Goal: Communication & Community: Answer question/provide support

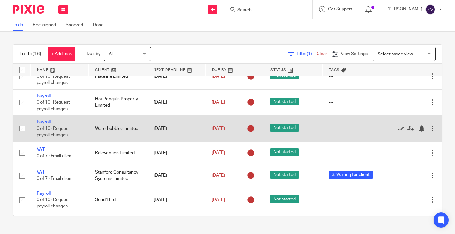
scroll to position [253, 0]
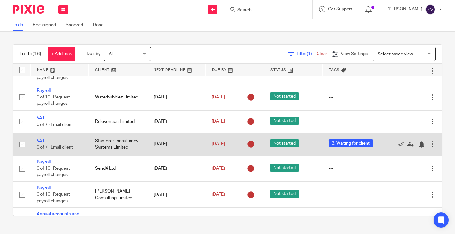
drag, startPoint x: 41, startPoint y: 140, endPoint x: 40, endPoint y: 148, distance: 8.3
click at [41, 140] on link "VAT" at bounding box center [41, 140] width 8 height 4
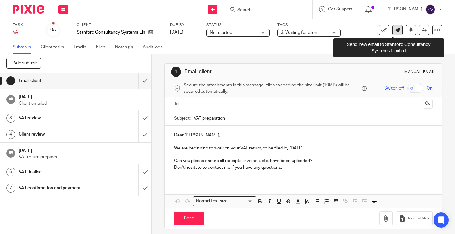
click at [396, 29] on icon at bounding box center [398, 30] width 5 height 5
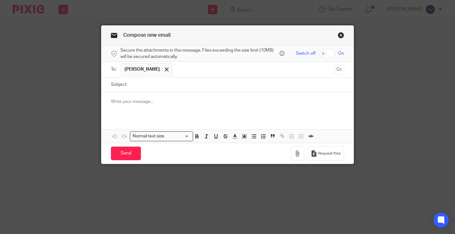
click at [322, 52] on input "checkbox" at bounding box center [327, 53] width 16 height 9
checkbox input "true"
click at [135, 85] on input "Subject:" at bounding box center [238, 84] width 214 height 14
paste input "STA94 - VAT Return [DATE]"
click at [196, 81] on input "STA94 - VAT Return [DATE]" at bounding box center [238, 84] width 214 height 14
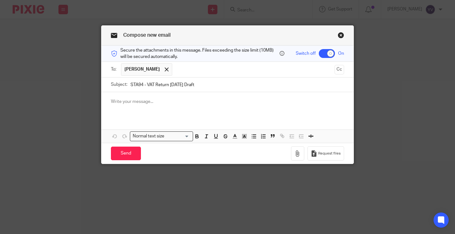
type input "STA94 - VAT Return [DATE] Draft"
click at [130, 101] on p at bounding box center [227, 101] width 233 height 6
click at [120, 102] on p at bounding box center [227, 101] width 233 height 6
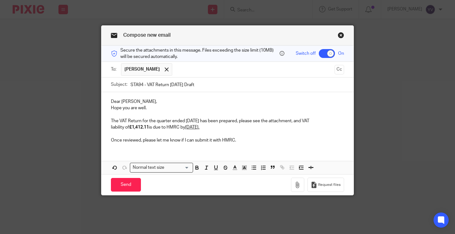
click at [188, 120] on p "The VAT Return for the quarter ended Apr 25 has been prepared, please see the a…" at bounding box center [227, 131] width 233 height 26
drag, startPoint x: 129, startPoint y: 127, endPoint x: 114, endPoint y: 126, distance: 14.3
click at [129, 126] on strong "£1,412.11" at bounding box center [139, 127] width 20 height 4
click at [185, 127] on u "7th June." at bounding box center [192, 127] width 14 height 4
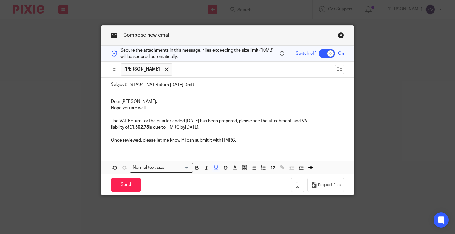
click at [185, 127] on u "7th June." at bounding box center [192, 127] width 14 height 4
click at [182, 140] on p "The VAT Return for the quarter ended July 25 has been prepared, please see the …" at bounding box center [227, 131] width 233 height 26
click at [248, 137] on p "The VAT Return for the quarter ended July 25 has been prepared, please see the …" at bounding box center [227, 131] width 233 height 26
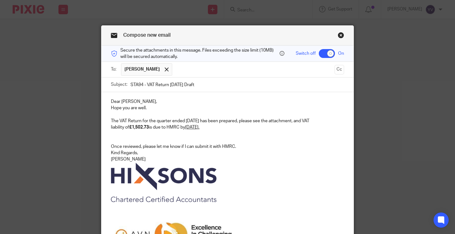
scroll to position [51, 0]
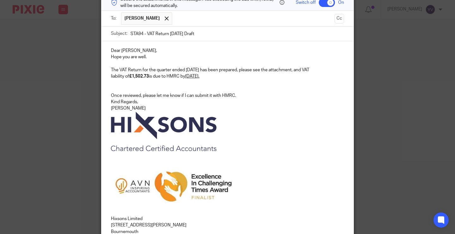
click at [241, 95] on p "The VAT Return for the quarter ended July 25 has been prepared, please see the …" at bounding box center [227, 86] width 233 height 39
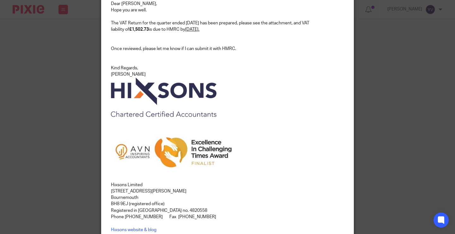
scroll to position [221, 0]
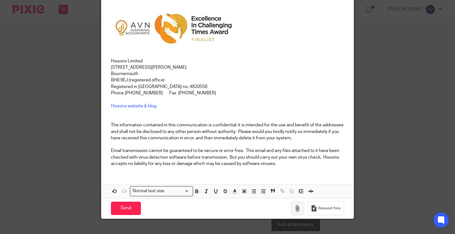
click at [295, 208] on icon "button" at bounding box center [298, 208] width 6 height 6
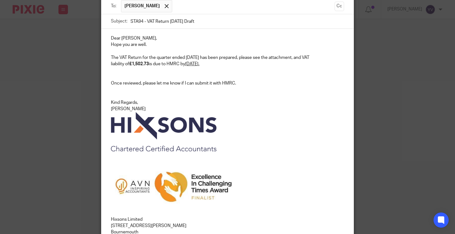
scroll to position [0, 0]
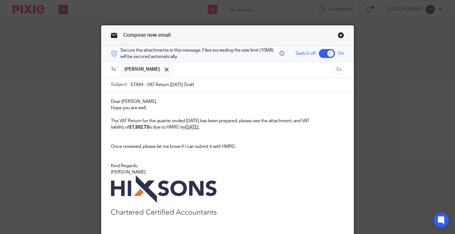
click at [182, 146] on p "The VAT Return for the quarter ended July 25 has been prepared, please see the …" at bounding box center [227, 143] width 233 height 51
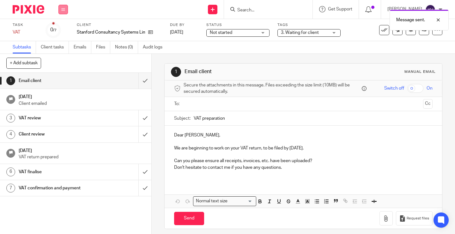
click at [66, 10] on button at bounding box center [62, 9] width 9 height 9
click at [61, 28] on link "Work" at bounding box center [60, 29] width 11 height 4
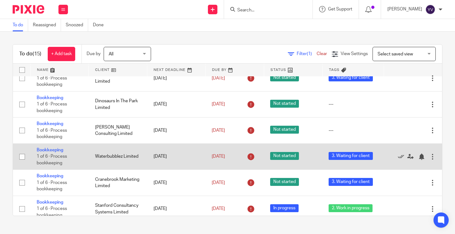
scroll to position [95, 0]
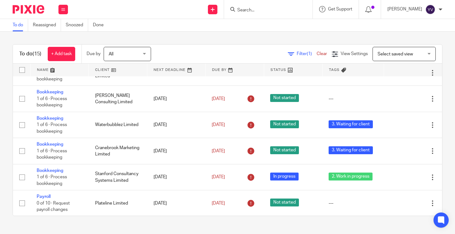
click at [268, 8] on input "Search" at bounding box center [265, 11] width 57 height 6
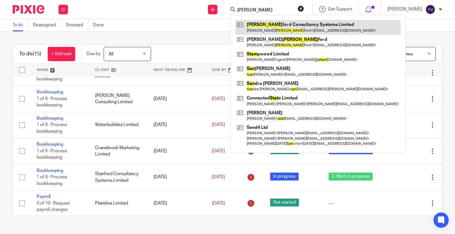
type input "[PERSON_NAME]"
click at [271, 22] on link at bounding box center [318, 27] width 165 height 15
